Goal: Task Accomplishment & Management: Manage account settings

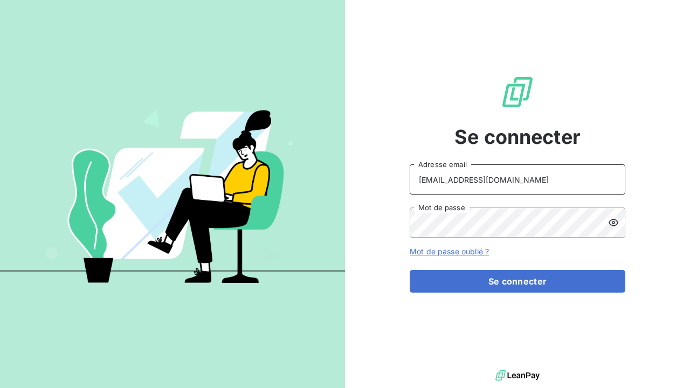
type input "[EMAIL_ADDRESS][DOMAIN_NAME]"
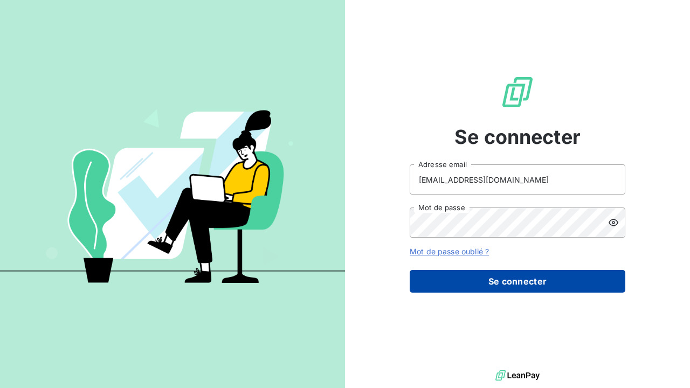
click at [456, 275] on button "Se connecter" at bounding box center [518, 281] width 216 height 23
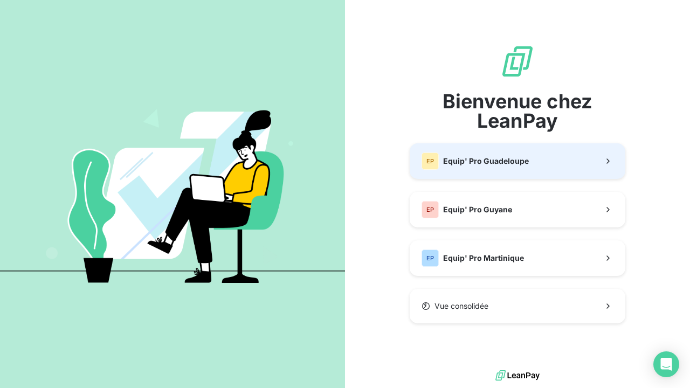
click at [478, 164] on span "Equip' Pro Guadeloupe" at bounding box center [486, 161] width 86 height 11
